Goal: Transaction & Acquisition: Subscribe to service/newsletter

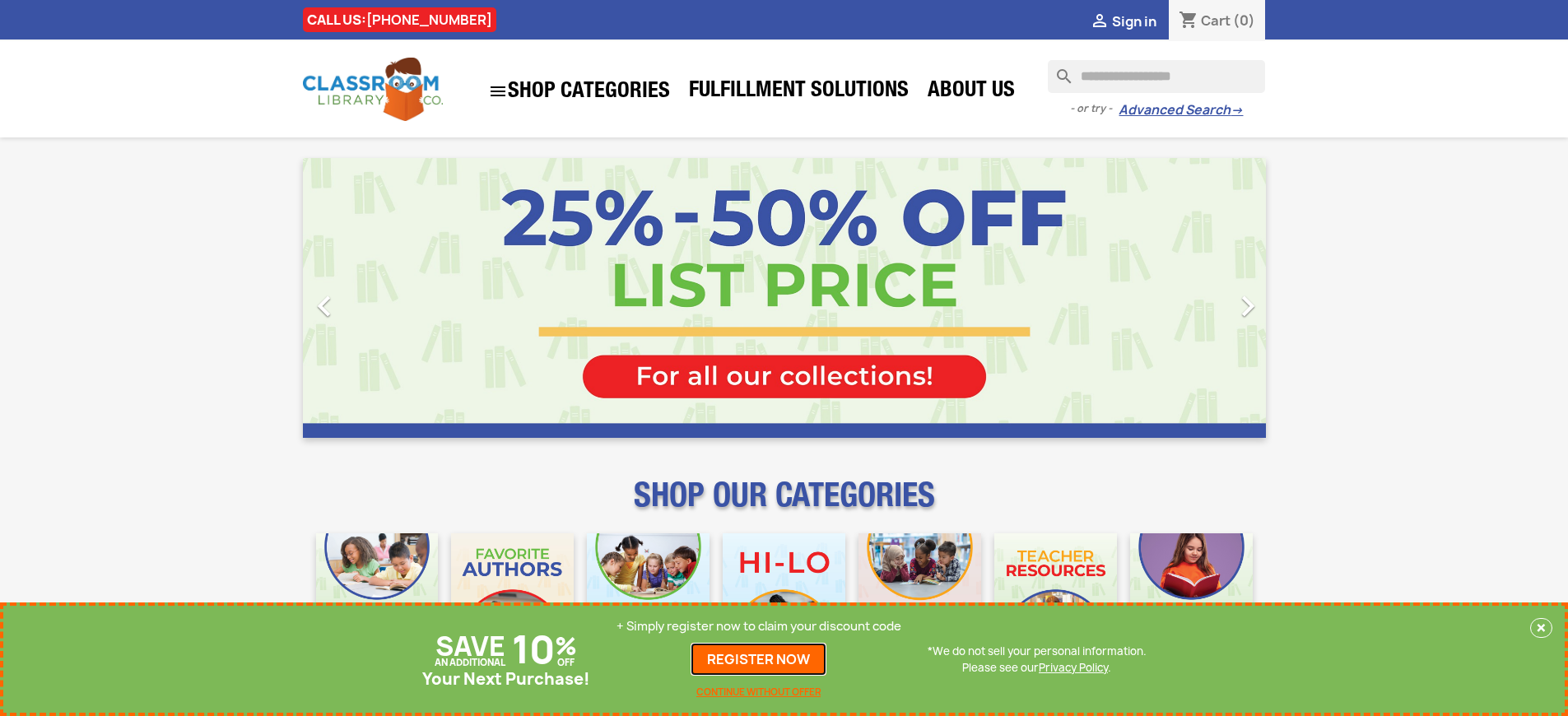
click at [763, 659] on link "REGISTER NOW" at bounding box center [758, 659] width 136 height 33
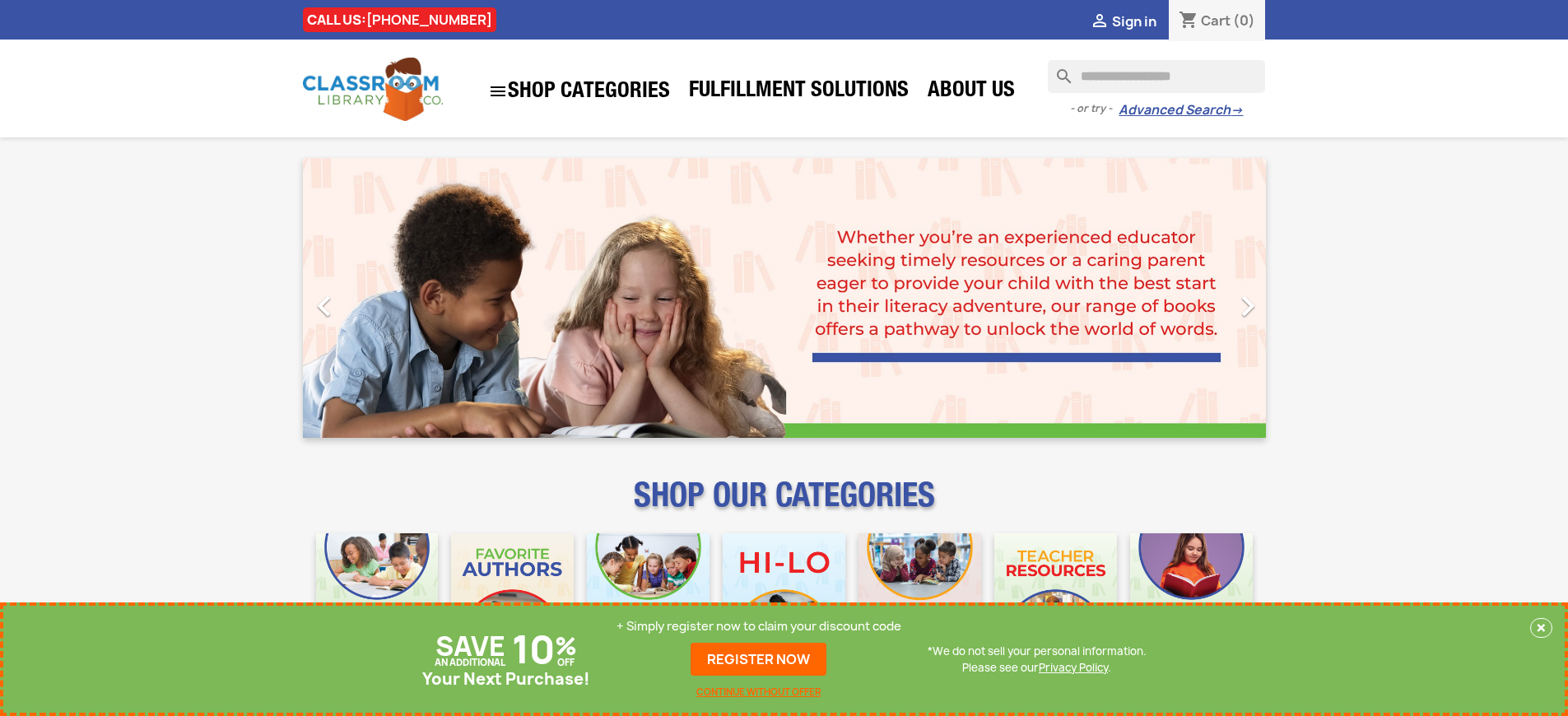
click at [763, 627] on p "+ Simply register now to claim your discount code" at bounding box center [758, 627] width 284 height 17
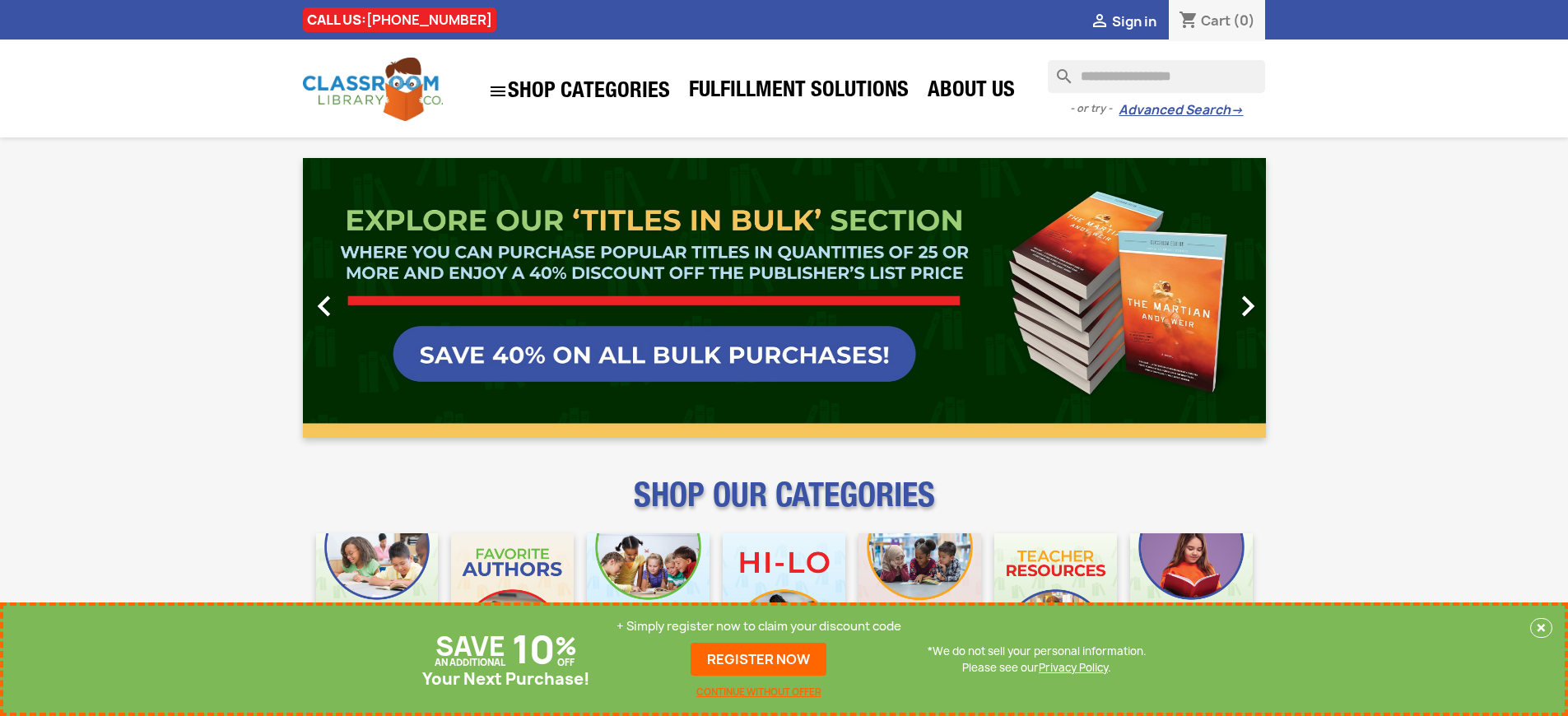
click at [763, 627] on p "+ Simply register now to claim your discount code" at bounding box center [758, 627] width 284 height 17
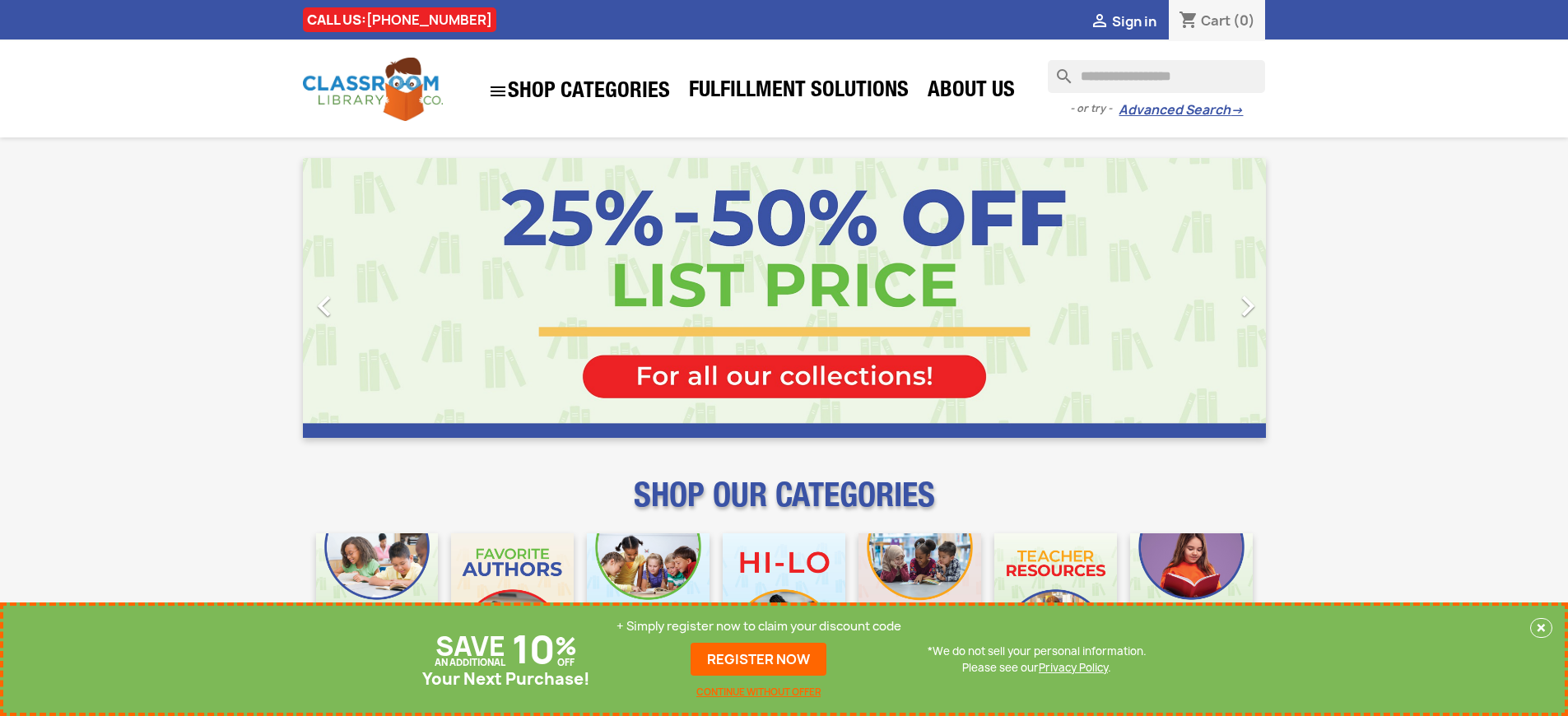
click at [763, 627] on p "+ Simply register now to claim your discount code" at bounding box center [758, 627] width 284 height 17
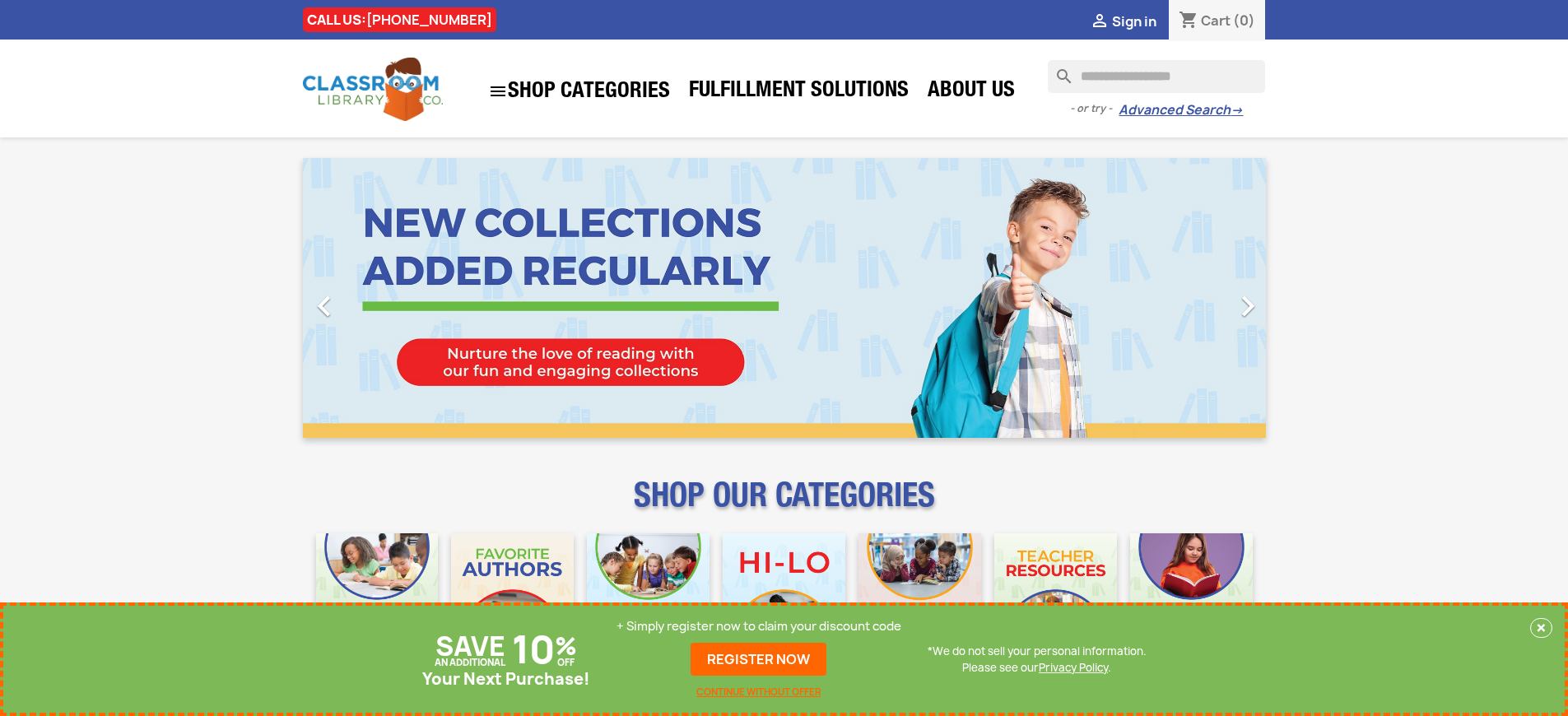
click at [763, 627] on p "+ Simply register now to claim your discount code" at bounding box center [758, 627] width 284 height 17
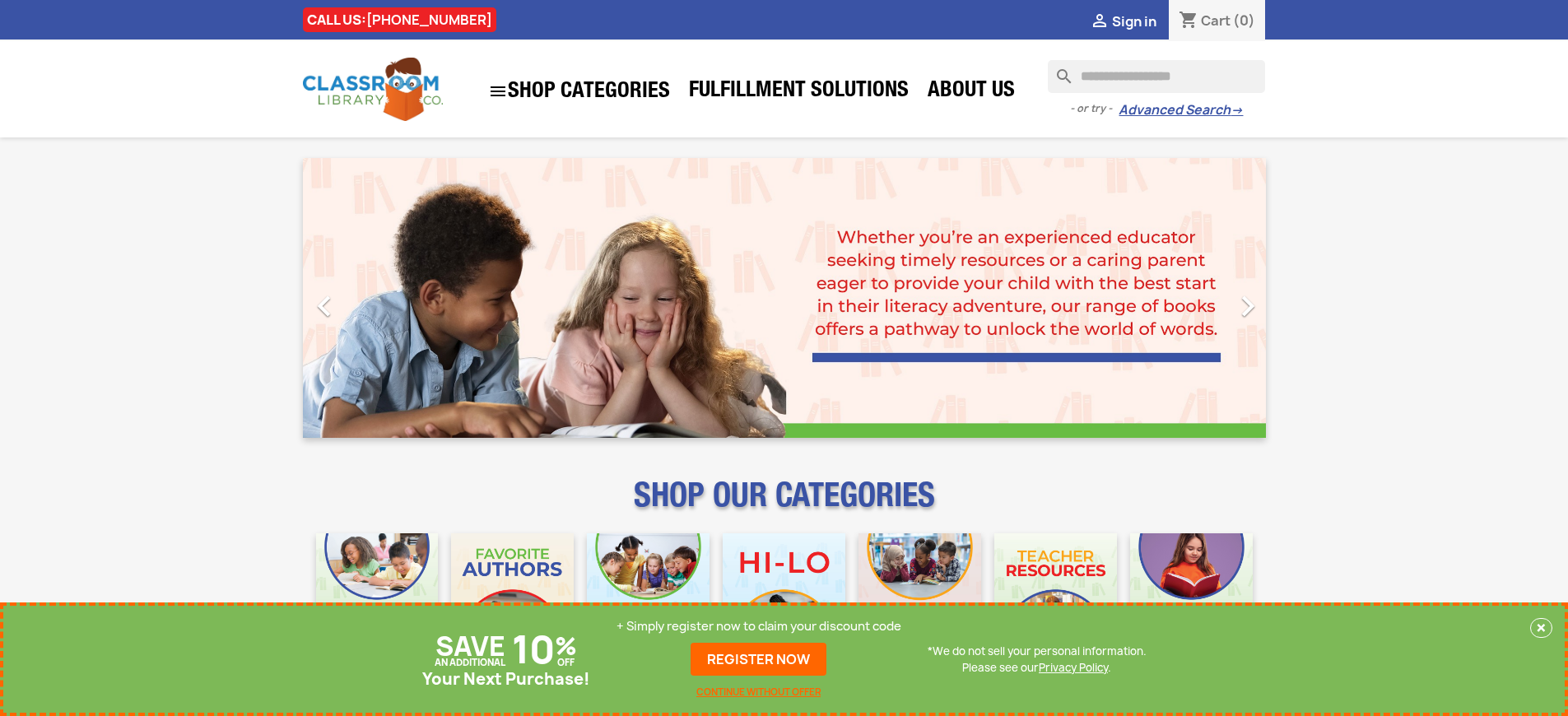
click at [763, 627] on p "+ Simply register now to claim your discount code" at bounding box center [758, 627] width 284 height 17
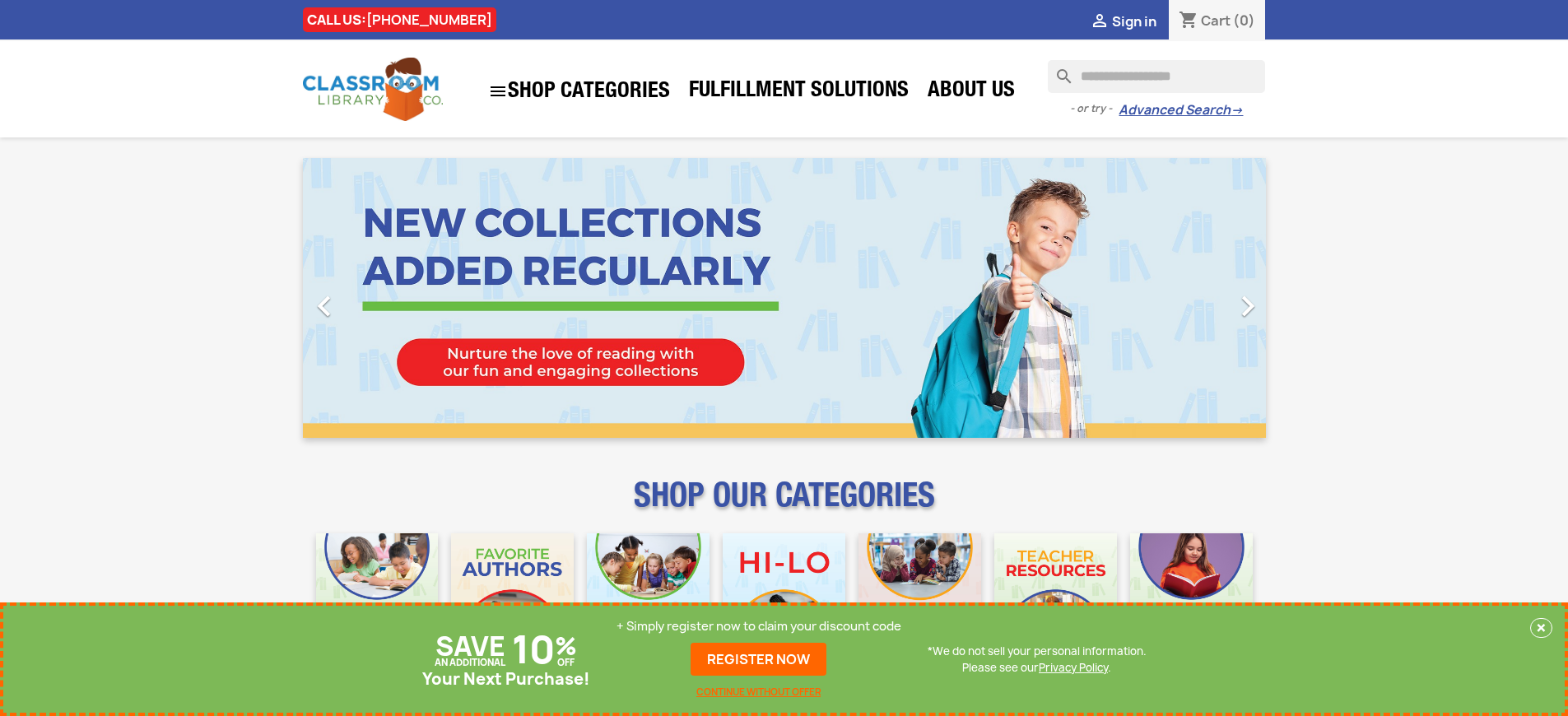
click at [763, 627] on p "+ Simply register now to claim your discount code" at bounding box center [758, 627] width 284 height 17
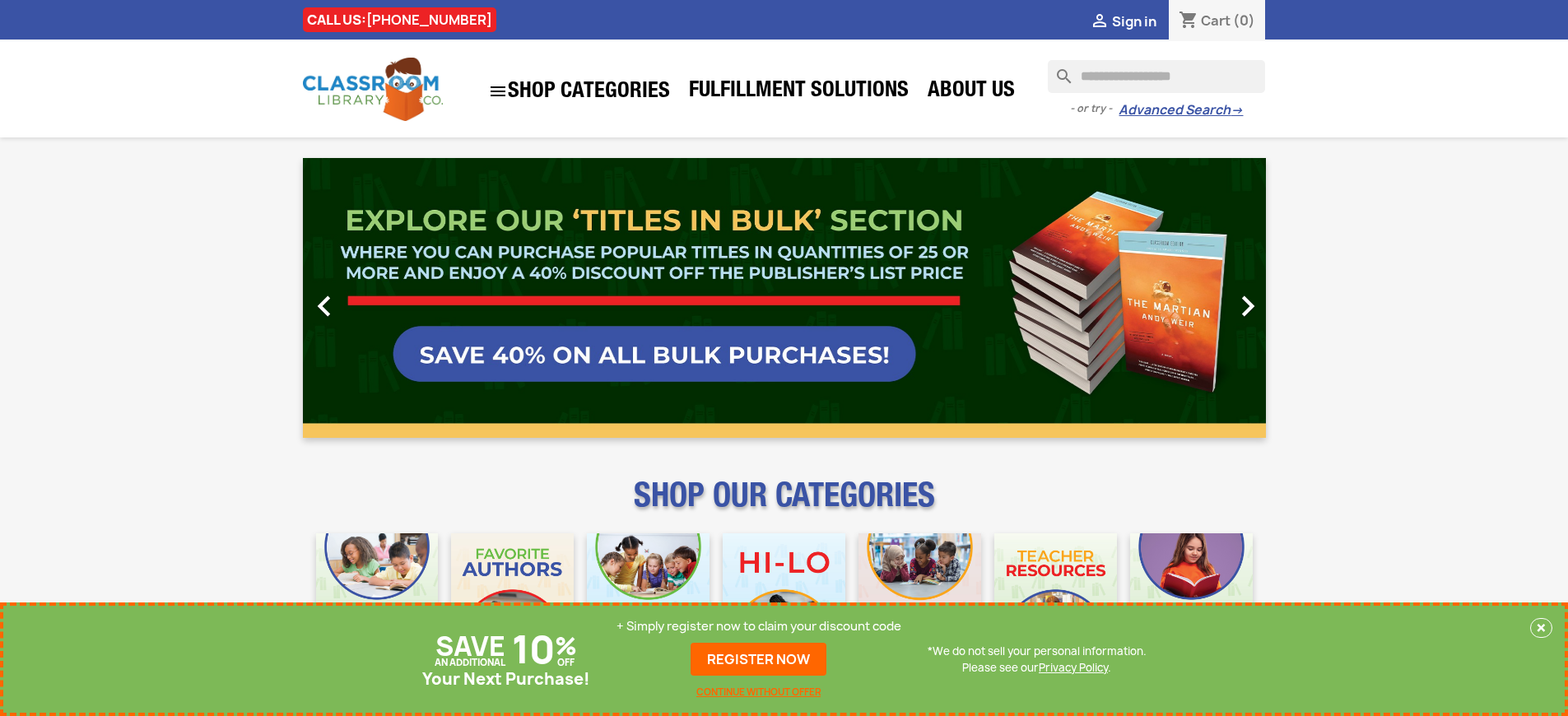
click at [763, 627] on p "+ Simply register now to claim your discount code" at bounding box center [758, 627] width 284 height 17
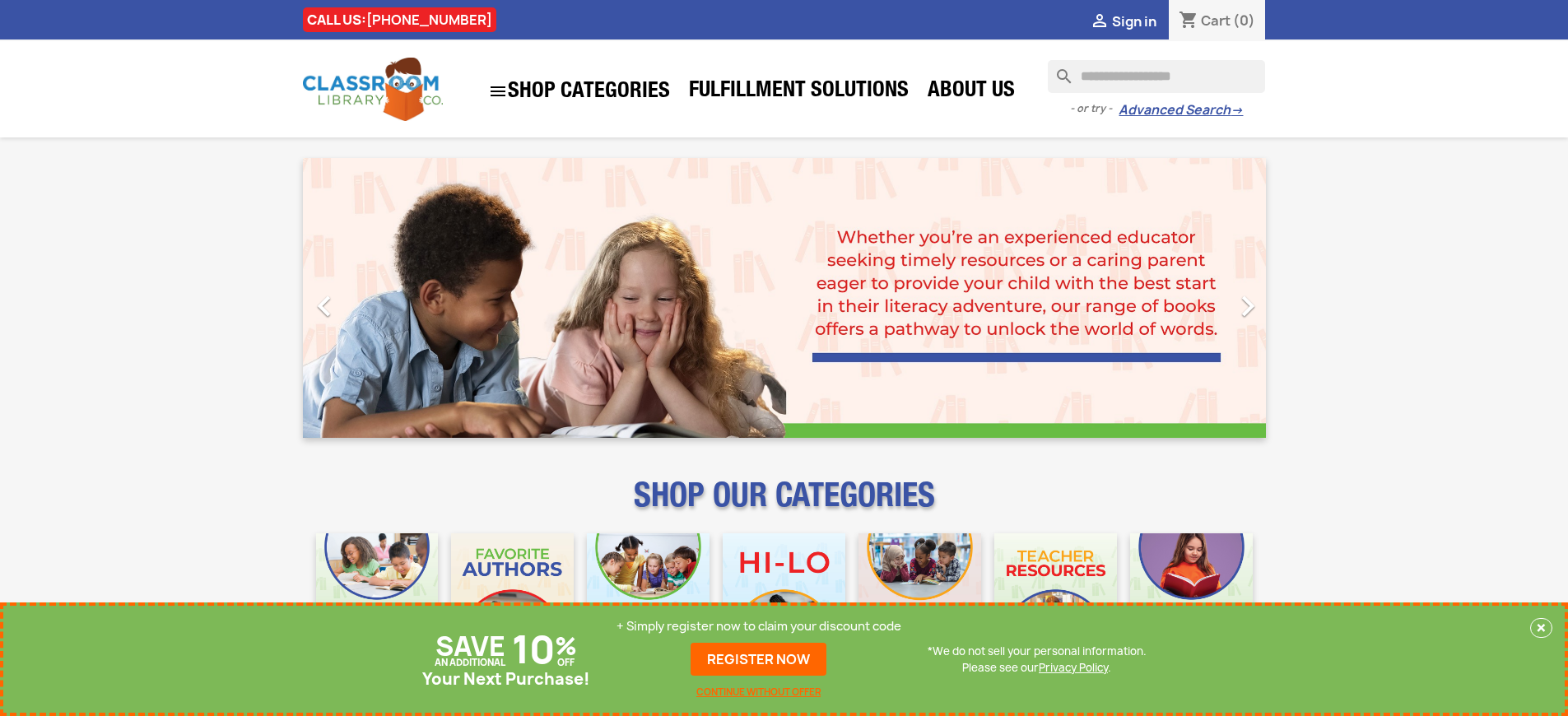
click at [763, 627] on p "+ Simply register now to claim your discount code" at bounding box center [758, 627] width 284 height 17
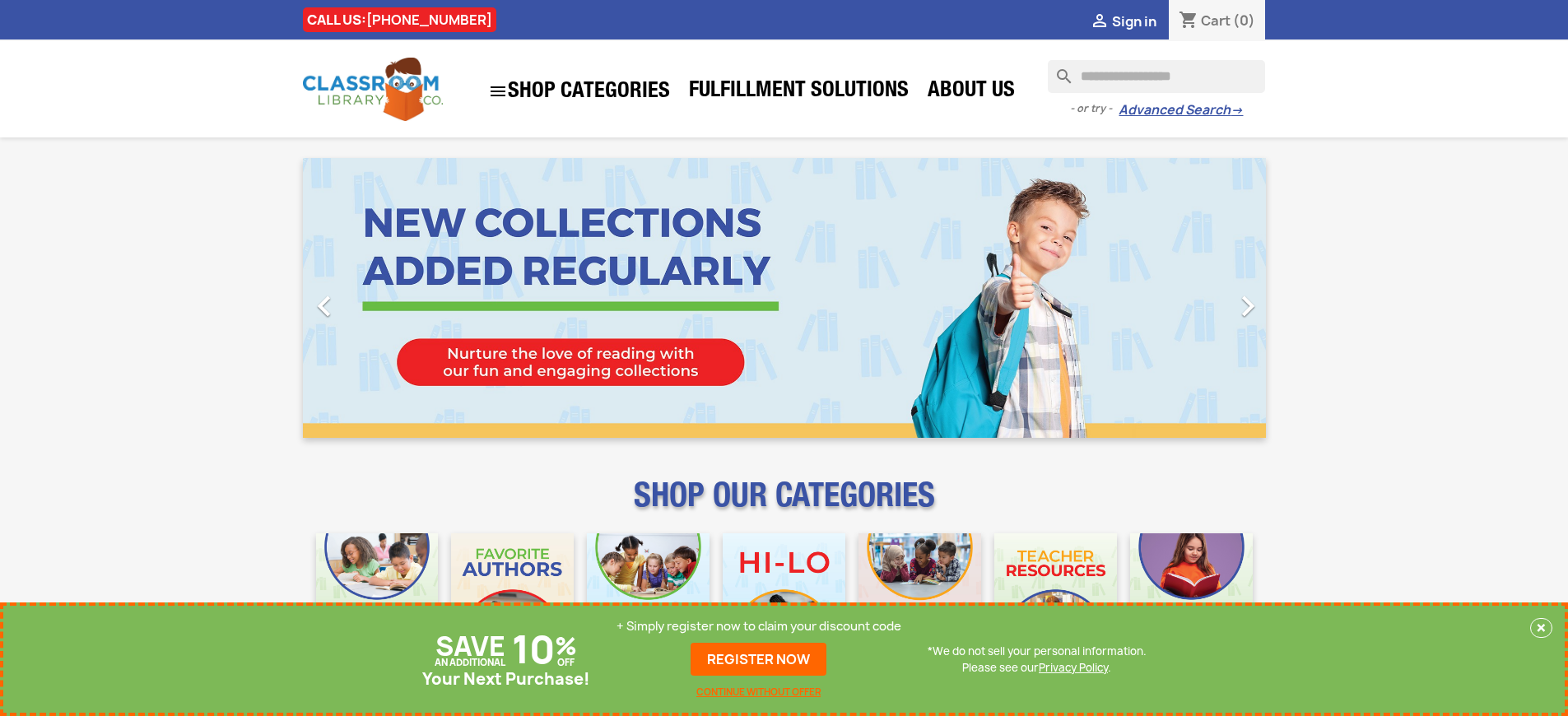
click at [763, 627] on p "+ Simply register now to claim your discount code" at bounding box center [758, 627] width 284 height 17
click at [763, 659] on link "REGISTER NOW" at bounding box center [758, 659] width 136 height 33
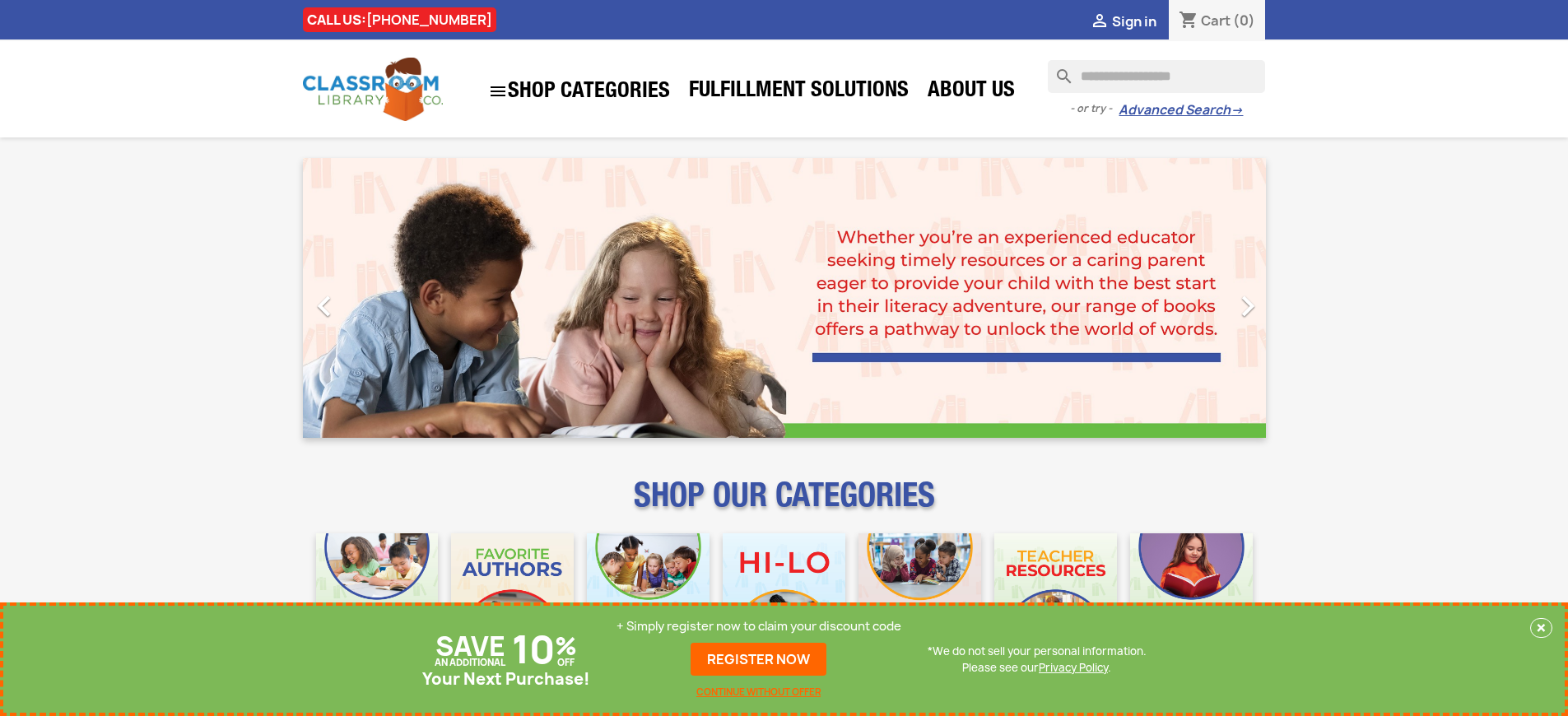
click at [763, 627] on p "+ Simply register now to claim your discount code" at bounding box center [758, 627] width 284 height 17
click at [763, 659] on link "REGISTER NOW" at bounding box center [758, 659] width 136 height 33
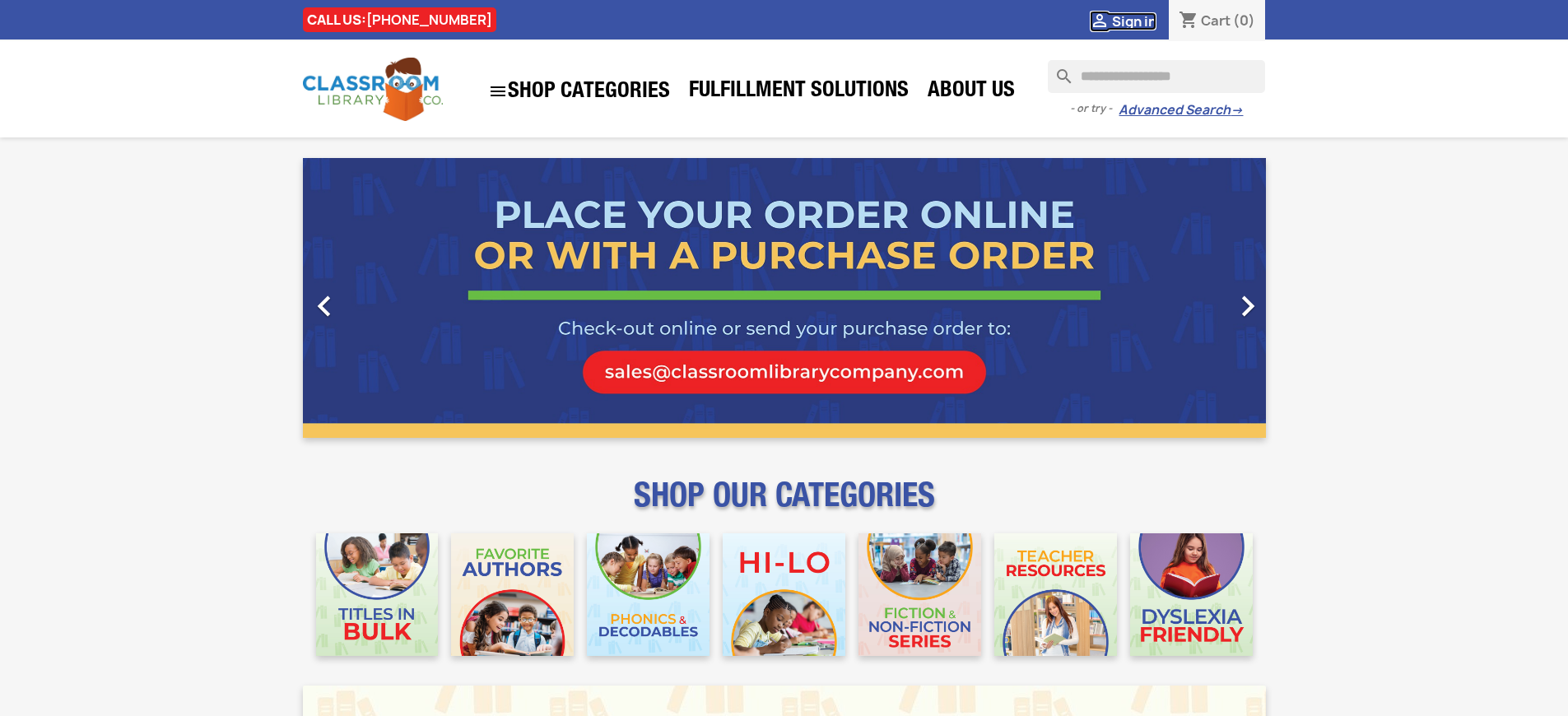
click at [1141, 20] on span "Sign in" at bounding box center [1134, 21] width 44 height 18
